Goal: Find specific fact: Find specific fact

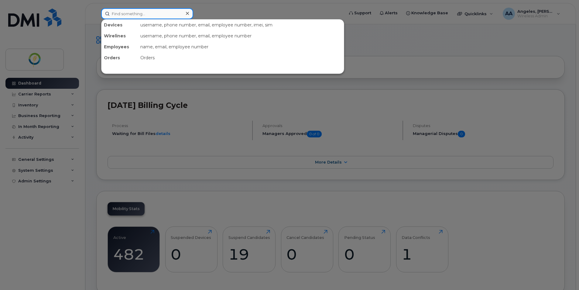
click at [130, 13] on input at bounding box center [147, 13] width 92 height 11
type input "spare"
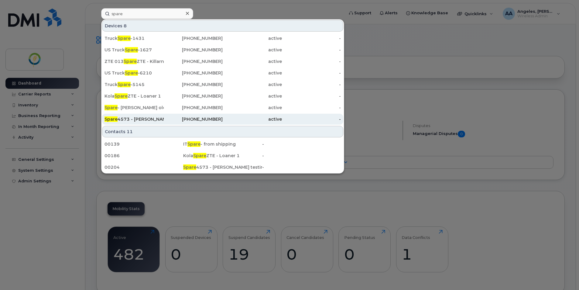
click at [123, 121] on div "Spare 4573 - [PERSON_NAME] testing for the trucks" at bounding box center [134, 119] width 59 height 6
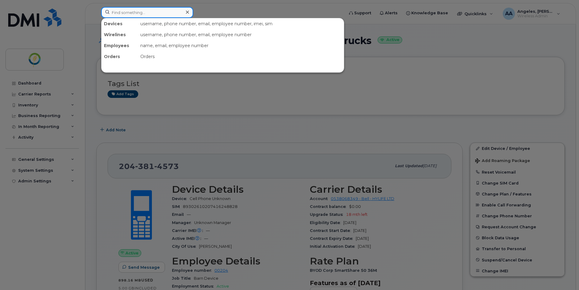
click at [142, 13] on input at bounding box center [147, 12] width 92 height 11
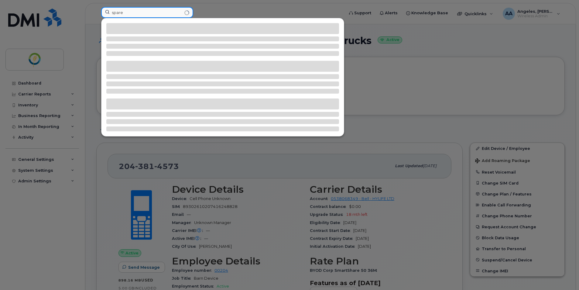
type input "spare"
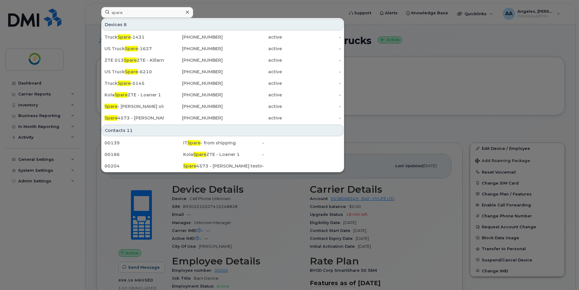
click at [296, 23] on div "Devices 8" at bounding box center [222, 25] width 241 height 12
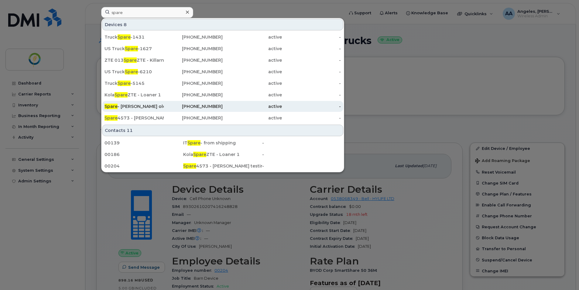
click at [143, 108] on div "Spare - Farran Quiring's old number" at bounding box center [134, 106] width 59 height 6
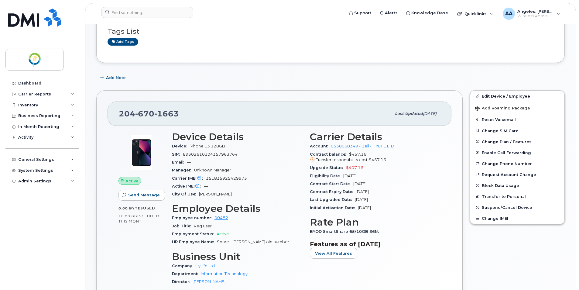
scroll to position [127, 0]
drag, startPoint x: 186, startPoint y: 115, endPoint x: 99, endPoint y: 113, distance: 87.2
click at [99, 113] on div "204 670 1663 Last updated Sep 15, 2025 Active Send Message 0.00 Bytes  used 10.…" at bounding box center [279, 210] width 366 height 239
copy span "204 670 1663"
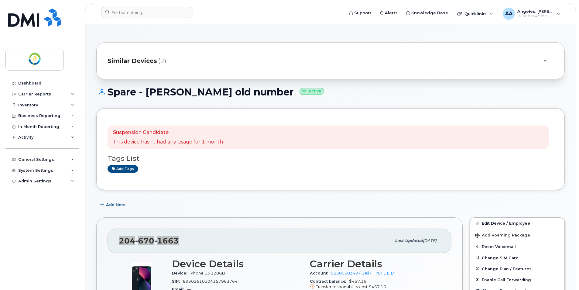
scroll to position [0, 0]
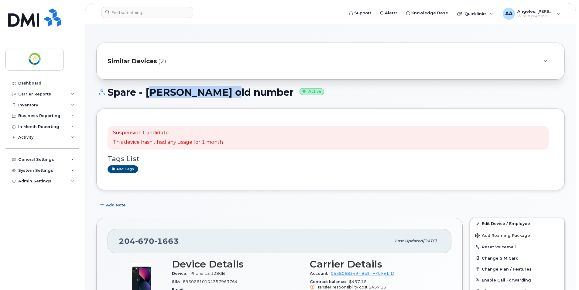
drag, startPoint x: 148, startPoint y: 89, endPoint x: 220, endPoint y: 88, distance: 72.6
click at [220, 88] on h1 "Spare - Farran Quiring's old number Active" at bounding box center [330, 92] width 469 height 11
drag, startPoint x: 220, startPoint y: 88, endPoint x: 198, endPoint y: 91, distance: 22.7
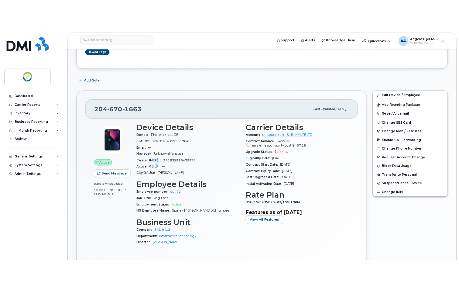
scroll to position [152, 0]
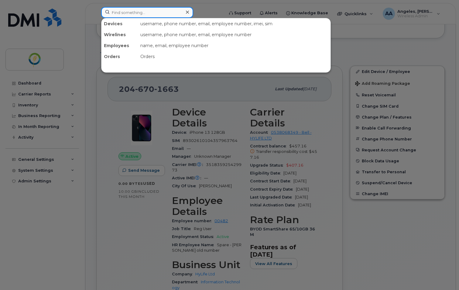
click at [130, 12] on input at bounding box center [147, 12] width 92 height 11
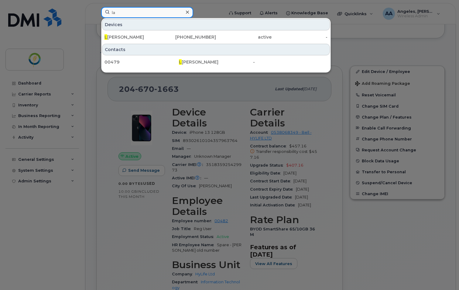
type input "l"
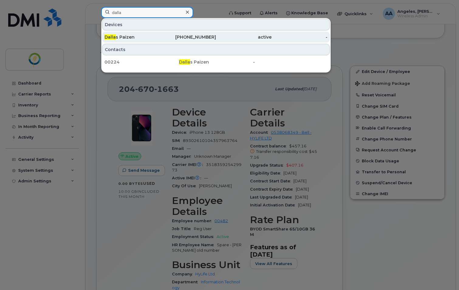
type input "dalla"
click at [106, 39] on span "Dalla" at bounding box center [110, 36] width 11 height 5
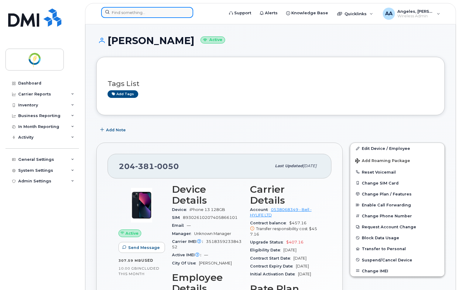
click at [132, 16] on input at bounding box center [147, 12] width 92 height 11
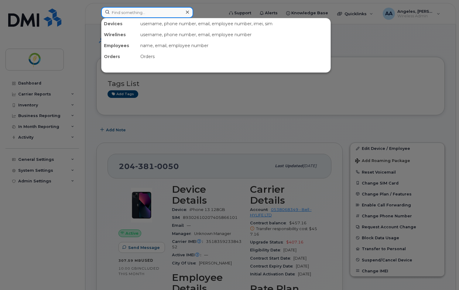
paste input "431-366-4620"
type input "431-366-4620"
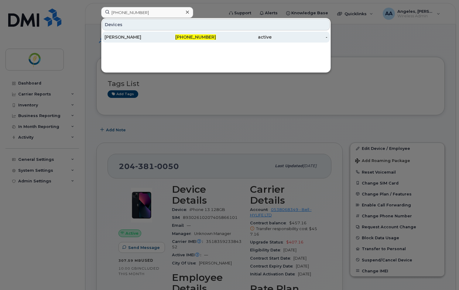
click at [127, 36] on div "[PERSON_NAME]" at bounding box center [133, 37] width 56 height 6
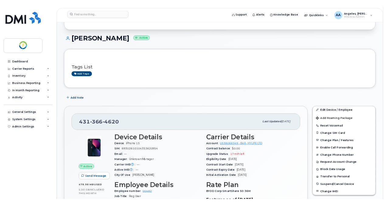
scroll to position [91, 0]
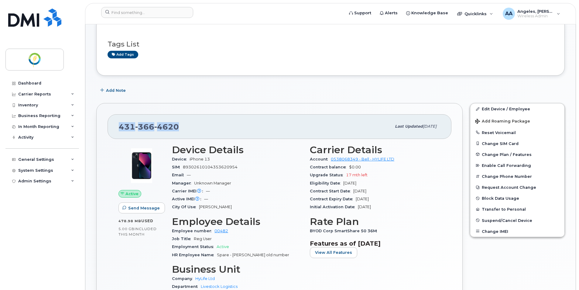
drag, startPoint x: 163, startPoint y: 125, endPoint x: 101, endPoint y: 128, distance: 62.0
click at [101, 128] on div "[PHONE_NUMBER] Last updated [DATE] Active Send Message 478.98 MB  used 5.00 GB …" at bounding box center [279, 222] width 366 height 239
drag, startPoint x: 101, startPoint y: 128, endPoint x: 160, endPoint y: 121, distance: 58.8
copy span "431 366 4620"
click at [187, 129] on div "431 366 4620" at bounding box center [255, 126] width 273 height 13
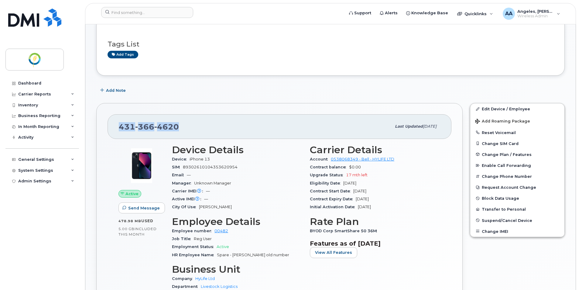
click at [190, 128] on div "431 366 4620" at bounding box center [255, 126] width 273 height 13
drag, startPoint x: 188, startPoint y: 127, endPoint x: 111, endPoint y: 129, distance: 77.5
click at [111, 129] on div "431 366 4620 Last updated Jul 26, 2025" at bounding box center [280, 126] width 344 height 24
drag, startPoint x: 111, startPoint y: 129, endPoint x: 148, endPoint y: 127, distance: 37.4
copy span "431 366 4620"
